Goal: Task Accomplishment & Management: Use online tool/utility

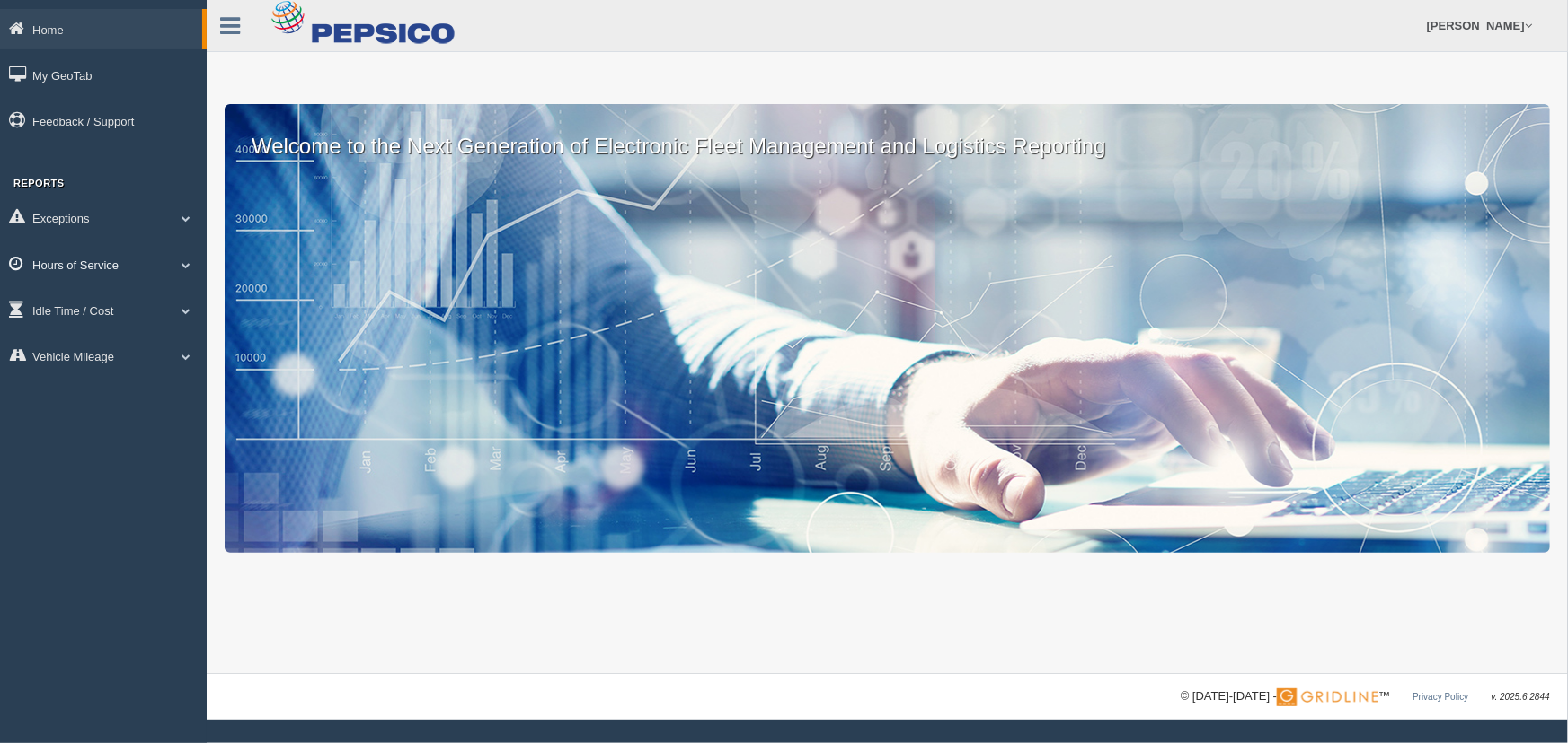
click at [174, 266] on span at bounding box center [186, 264] width 23 height 9
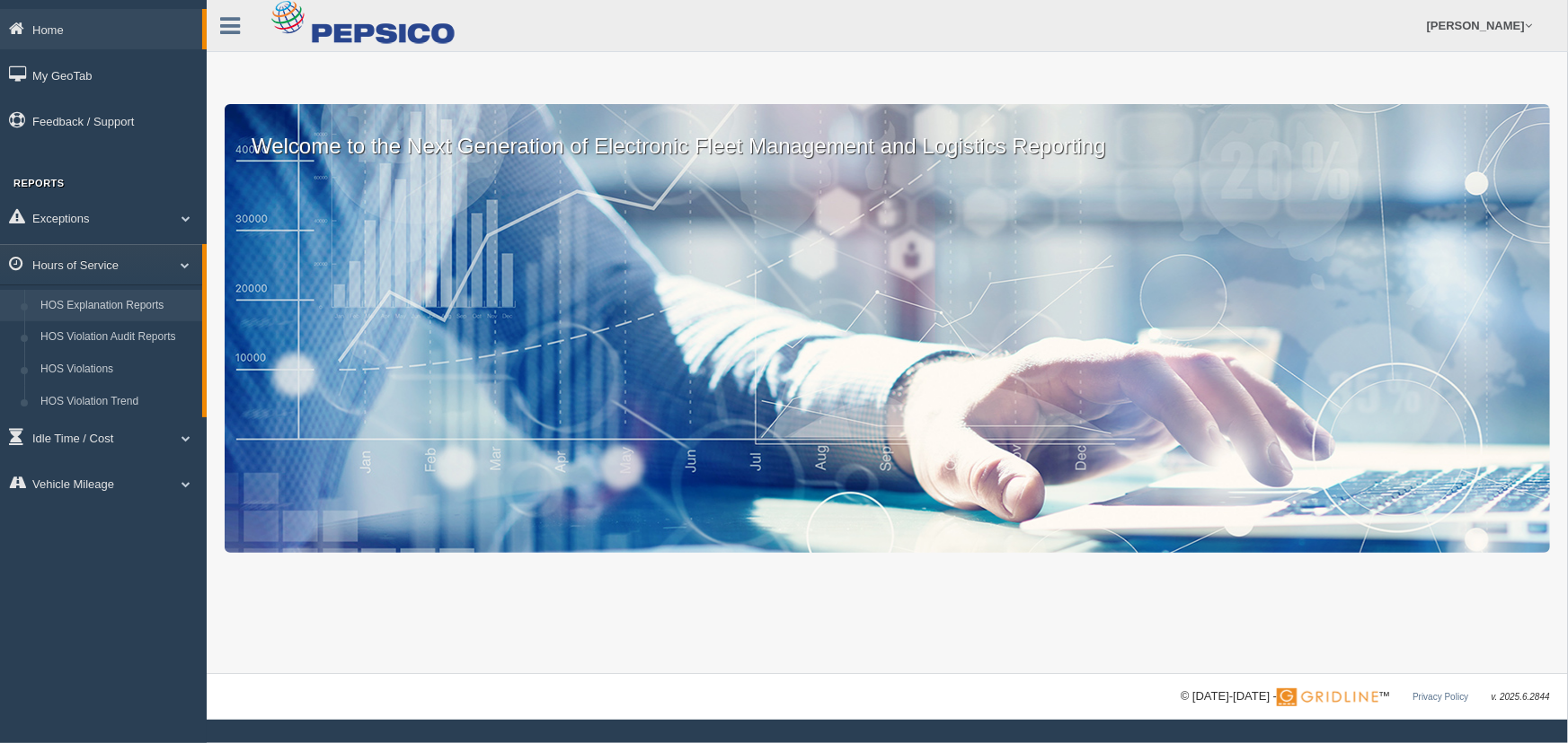
click at [171, 306] on link "HOS Explanation Reports" at bounding box center [117, 306] width 170 height 32
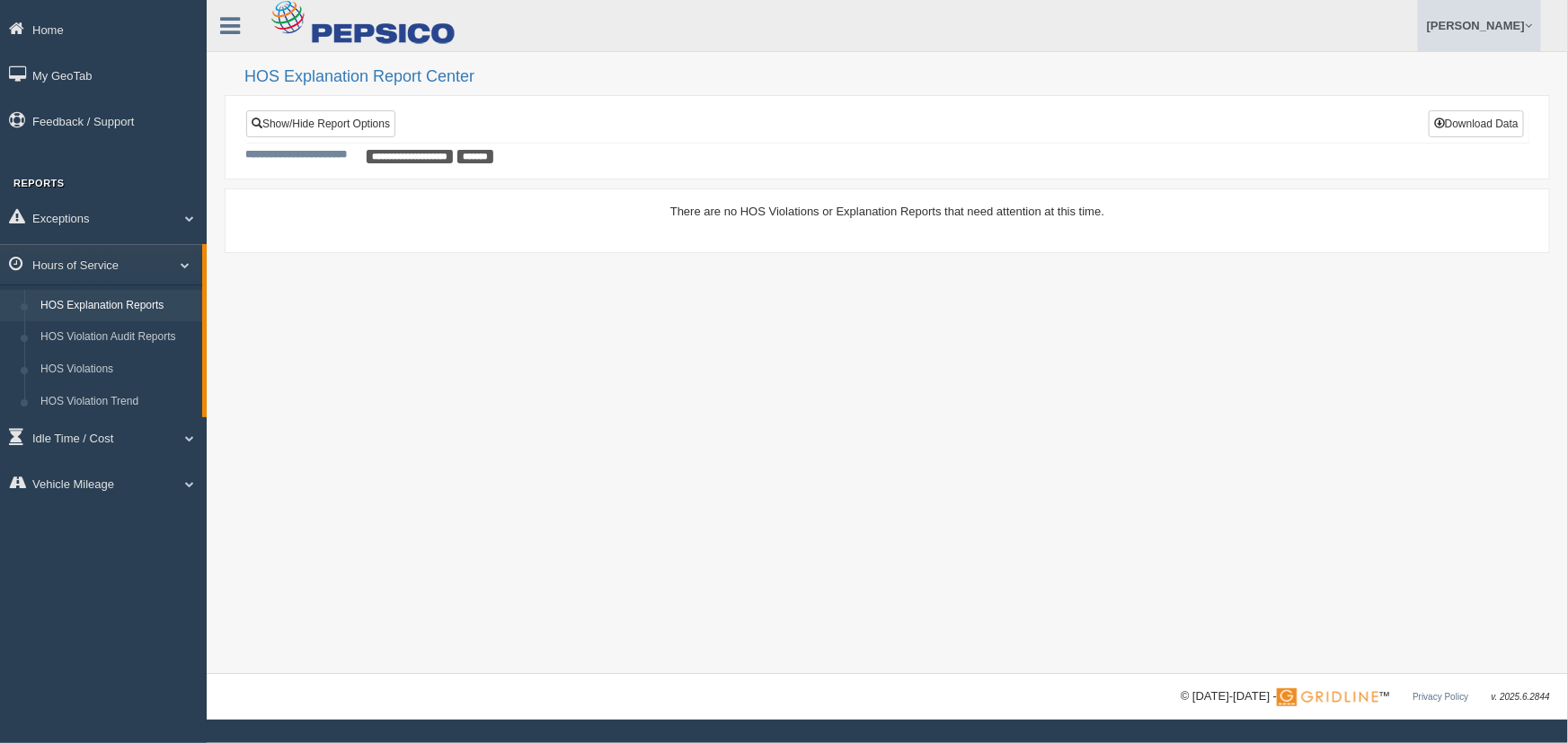
click at [1522, 27] on link "[PERSON_NAME]" at bounding box center [1479, 25] width 123 height 51
click at [1433, 104] on link "Log Off" at bounding box center [1442, 108] width 196 height 37
